Goal: Information Seeking & Learning: Learn about a topic

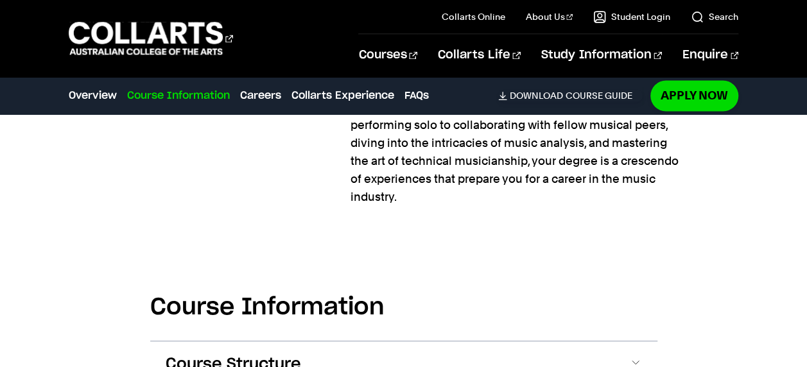
scroll to position [1284, 0]
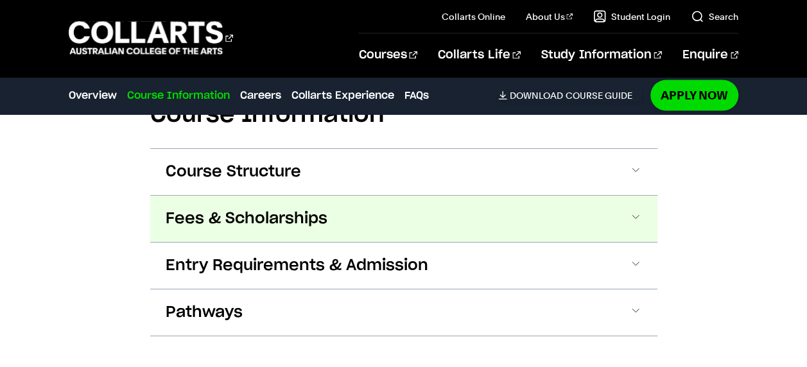
click at [633, 220] on span at bounding box center [635, 219] width 13 height 17
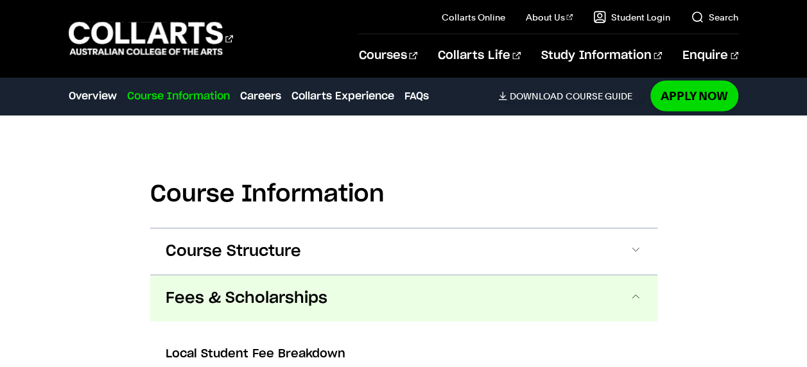
scroll to position [1170, 0]
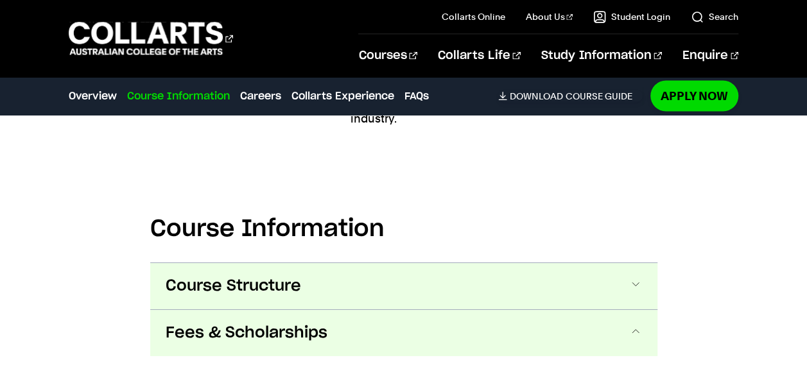
click at [637, 285] on span at bounding box center [635, 286] width 13 height 17
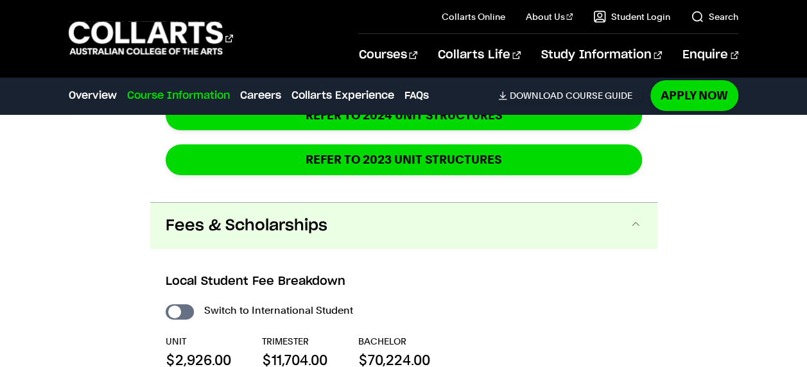
scroll to position [2344, 0]
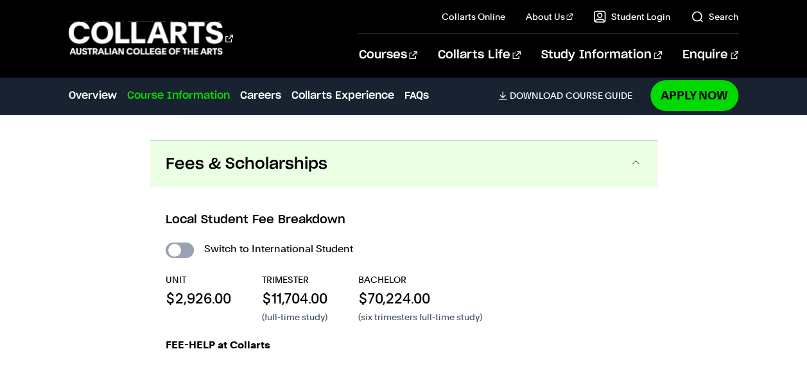
click at [184, 248] on input "International Student" at bounding box center [180, 250] width 28 height 15
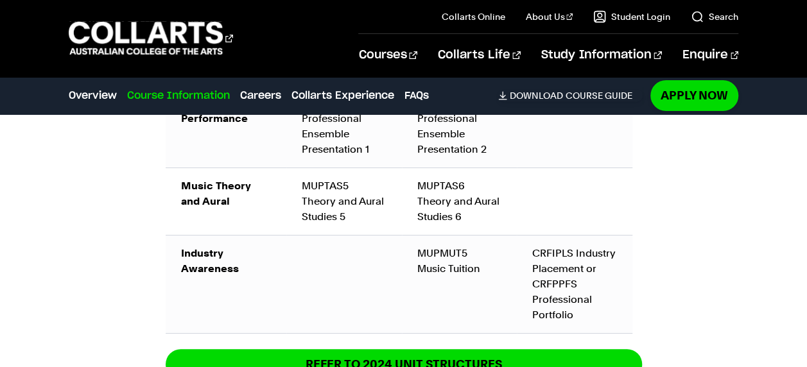
checkbox input "true"
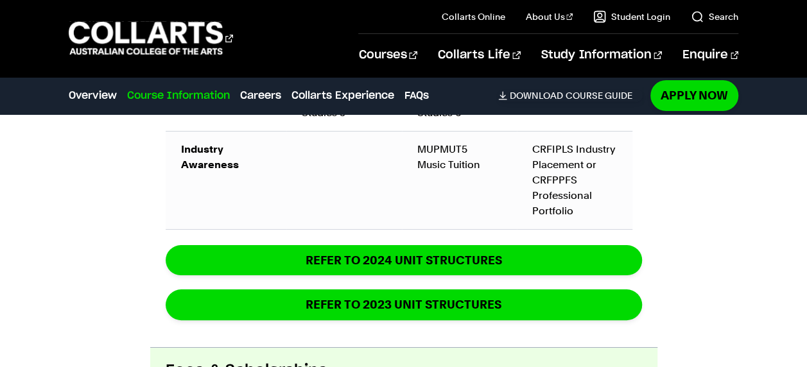
scroll to position [2537, 0]
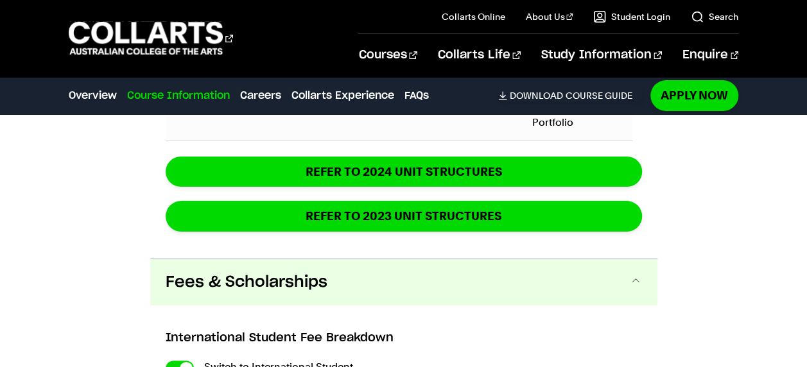
click at [637, 291] on span at bounding box center [635, 282] width 13 height 17
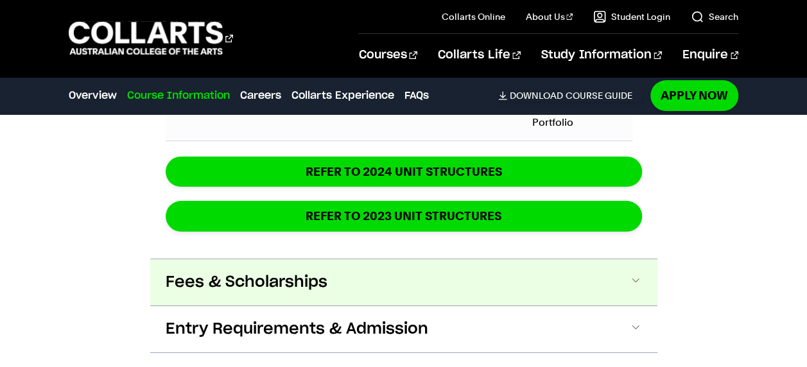
click at [636, 291] on span at bounding box center [635, 282] width 13 height 17
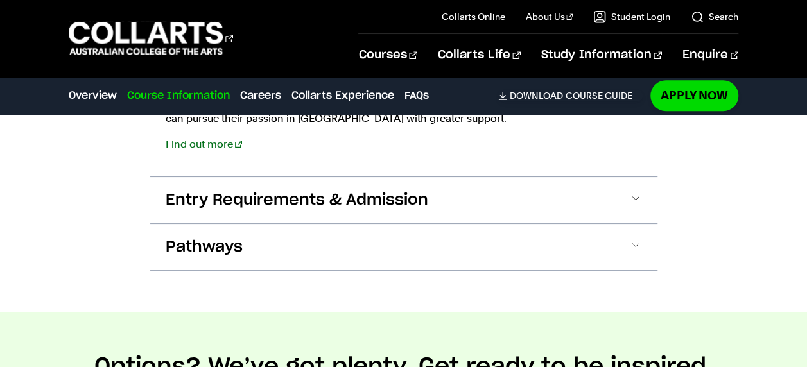
scroll to position [2948, 0]
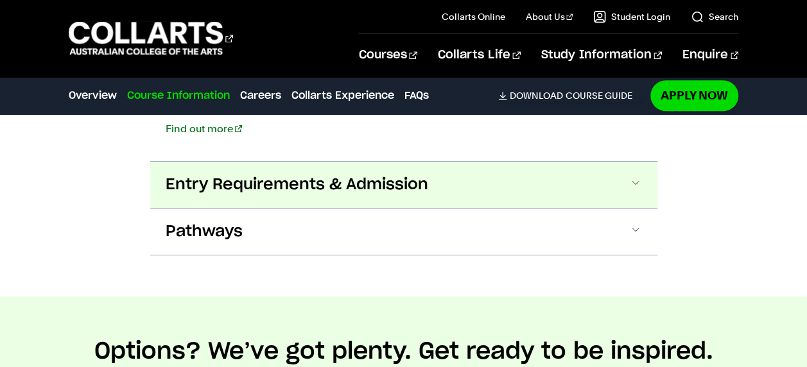
click at [638, 193] on span at bounding box center [635, 185] width 13 height 17
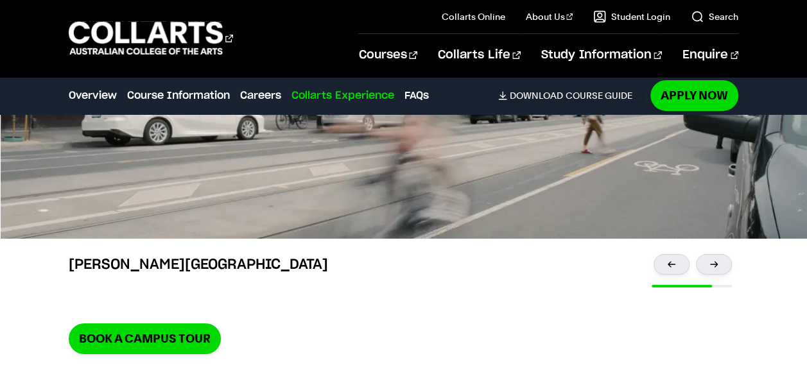
scroll to position [4675, 0]
